Goal: Task Accomplishment & Management: Manage account settings

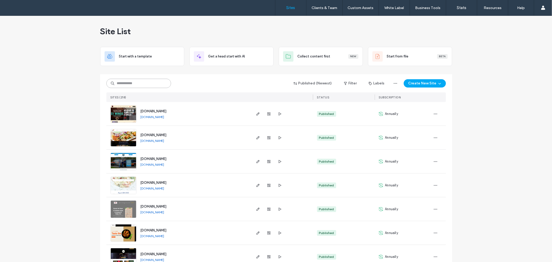
click at [128, 83] on input at bounding box center [138, 83] width 65 height 9
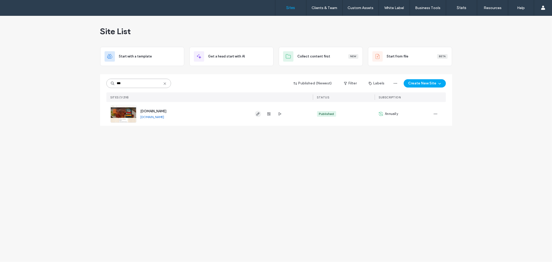
type input "***"
click at [256, 113] on icon "button" at bounding box center [258, 114] width 4 height 4
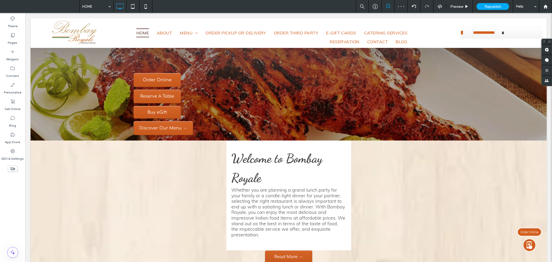
click at [444, 141] on div "Welcome to Bombay Royale Whether you are planning a grand lunch party for your …" at bounding box center [288, 207] width 516 height 135
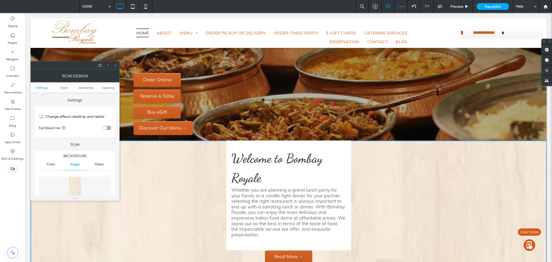
drag, startPoint x: 115, startPoint y: 65, endPoint x: 95, endPoint y: 52, distance: 24.3
click at [115, 65] on icon at bounding box center [116, 65] width 4 height 4
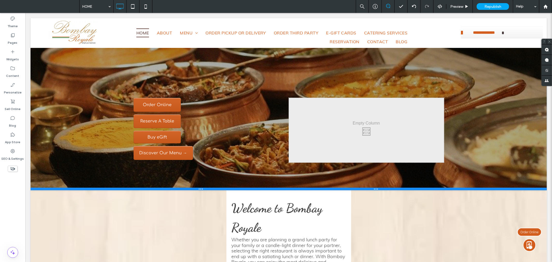
drag, startPoint x: 405, startPoint y: 139, endPoint x: 41, endPoint y: 107, distance: 365.0
click at [409, 189] on div at bounding box center [288, 188] width 516 height 3
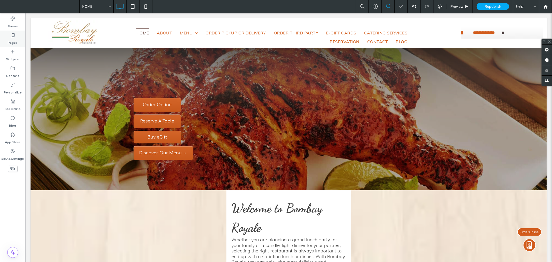
click at [12, 34] on use at bounding box center [13, 35] width 4 height 4
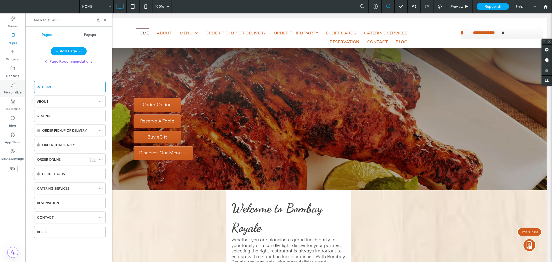
click at [14, 87] on icon at bounding box center [12, 84] width 5 height 5
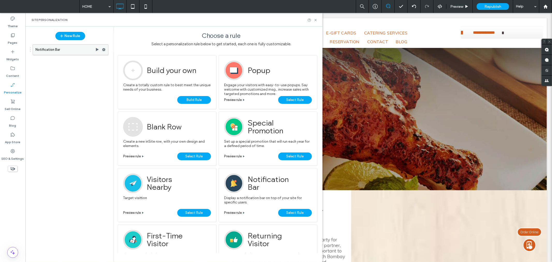
click at [67, 48] on label "Notification Bar" at bounding box center [65, 50] width 60 height 10
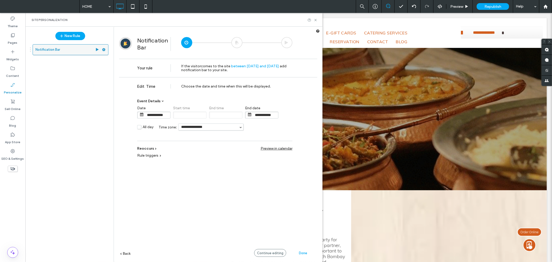
click at [103, 50] on use at bounding box center [103, 49] width 3 height 3
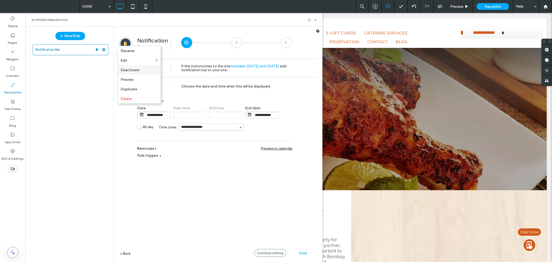
click at [138, 68] on span "Deactivate" at bounding box center [130, 70] width 19 height 4
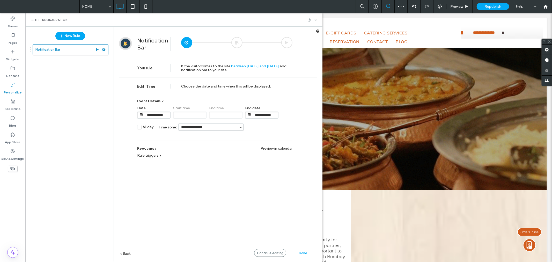
click at [301, 253] on span "Done" at bounding box center [303, 253] width 8 height 4
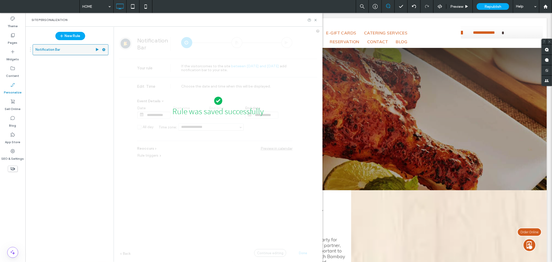
click at [106, 48] on div at bounding box center [105, 50] width 6 height 8
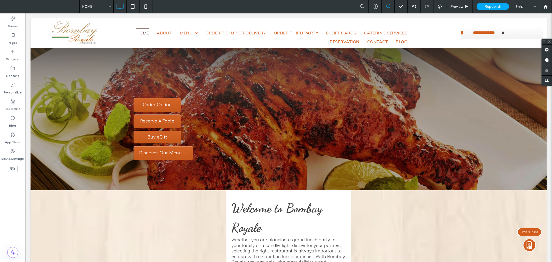
click at [103, 49] on div at bounding box center [288, 118] width 516 height 143
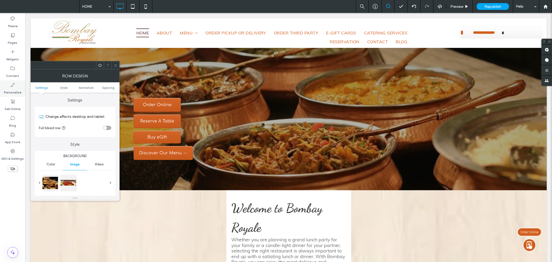
click at [16, 91] on label "Personalize" at bounding box center [13, 90] width 18 height 7
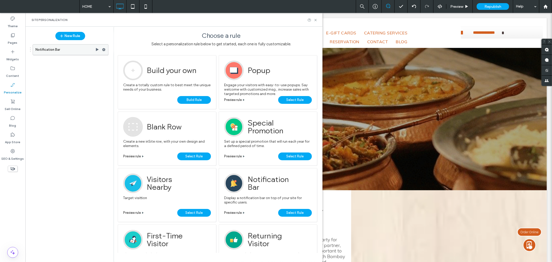
click at [103, 48] on icon at bounding box center [104, 50] width 4 height 4
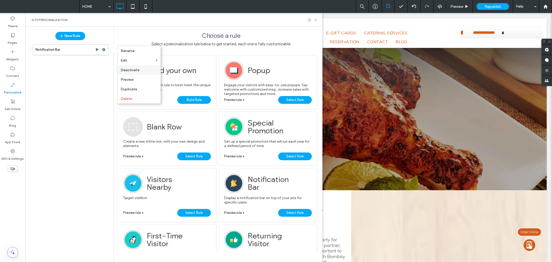
click at [136, 69] on span "Deactivate" at bounding box center [130, 70] width 19 height 4
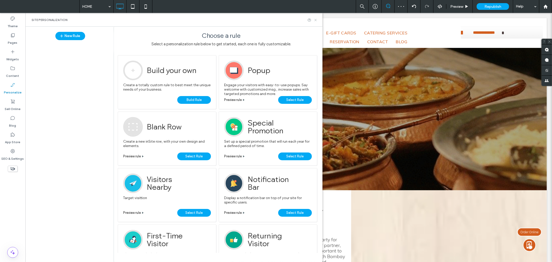
click at [316, 20] on icon at bounding box center [316, 20] width 4 height 4
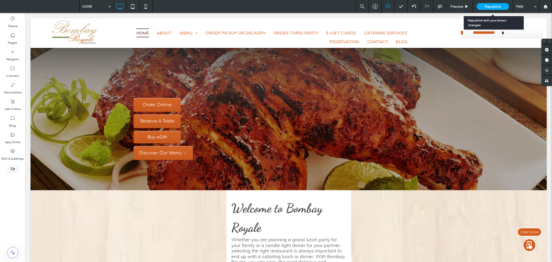
click at [491, 6] on span "Republish" at bounding box center [492, 6] width 17 height 4
